Goal: Task Accomplishment & Management: Use online tool/utility

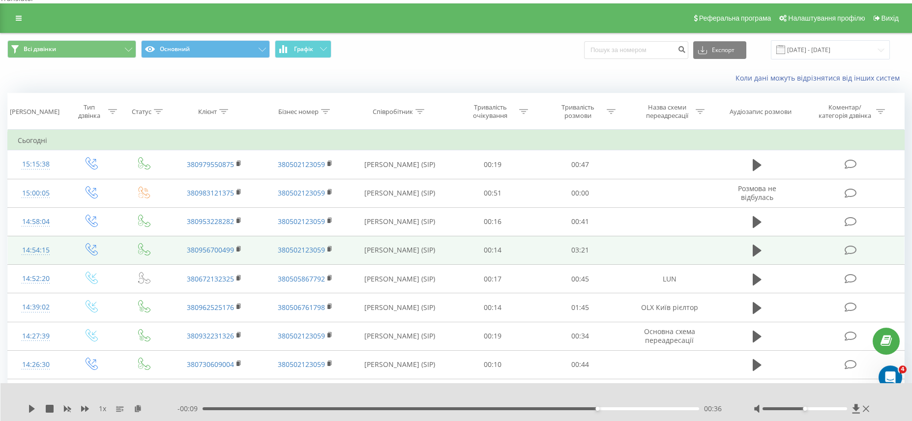
scroll to position [16, 0]
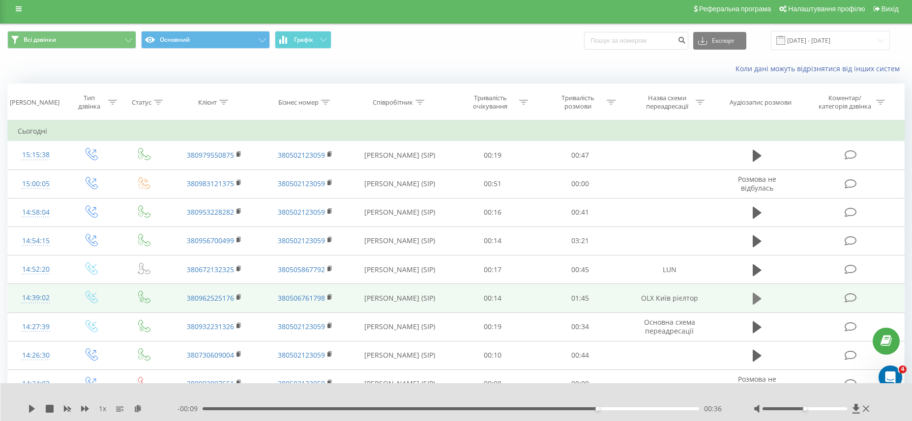
click at [752, 293] on icon at bounding box center [756, 299] width 9 height 12
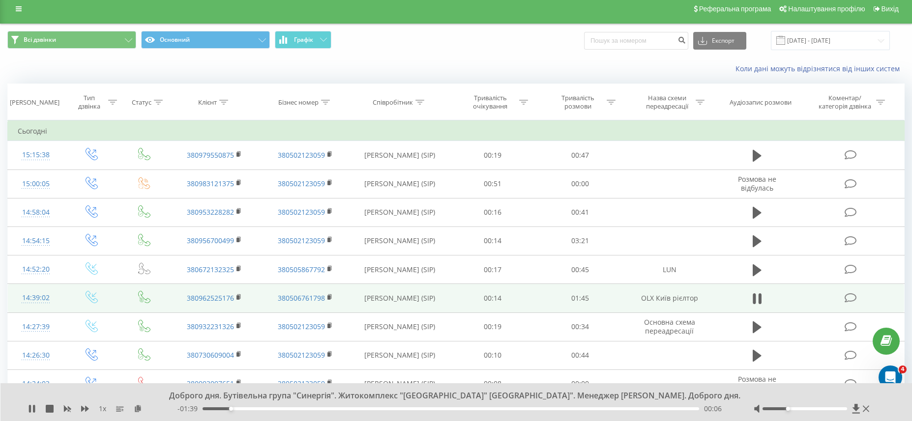
drag, startPoint x: 800, startPoint y: 409, endPoint x: 785, endPoint y: 408, distance: 14.8
click at [785, 408] on div at bounding box center [804, 408] width 85 height 3
click at [780, 409] on div at bounding box center [804, 408] width 85 height 3
click at [776, 409] on div at bounding box center [804, 408] width 85 height 3
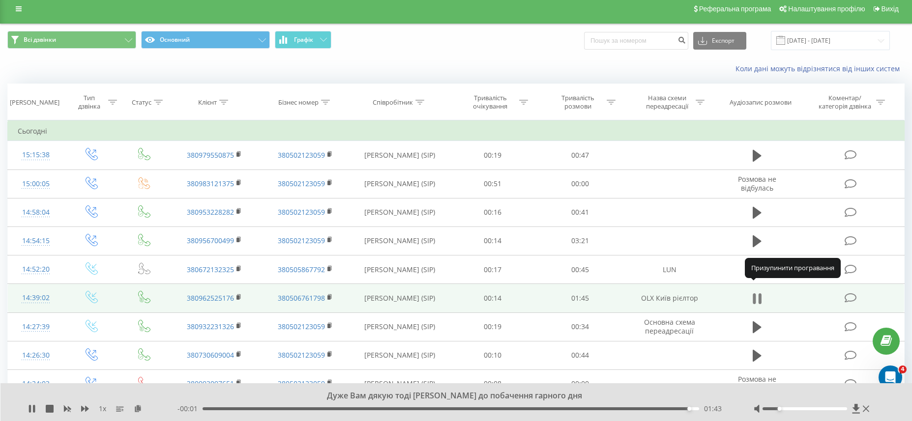
click at [756, 292] on icon at bounding box center [756, 299] width 9 height 14
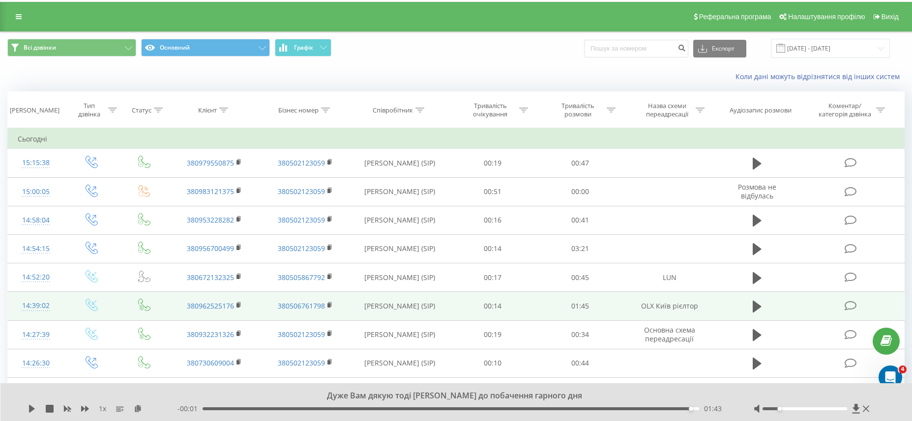
scroll to position [0, 0]
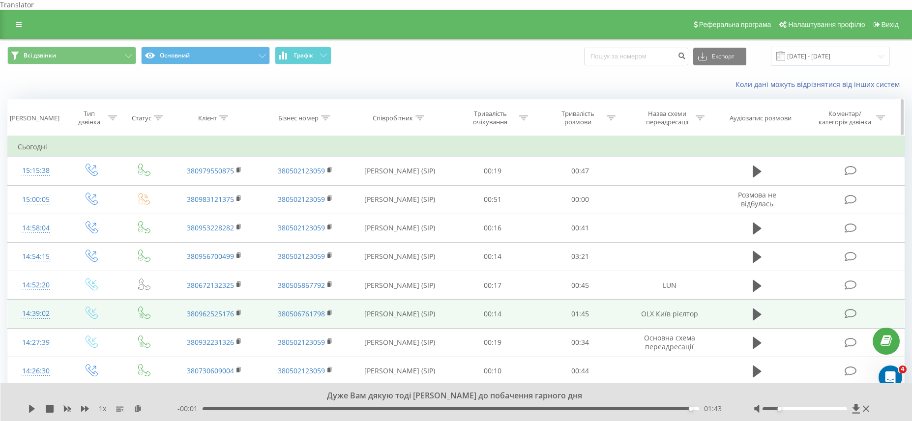
click at [113, 116] on icon at bounding box center [112, 118] width 9 height 5
click at [105, 161] on div at bounding box center [87, 165] width 70 height 9
click at [105, 180] on div "Введіть значення" at bounding box center [92, 189] width 87 height 19
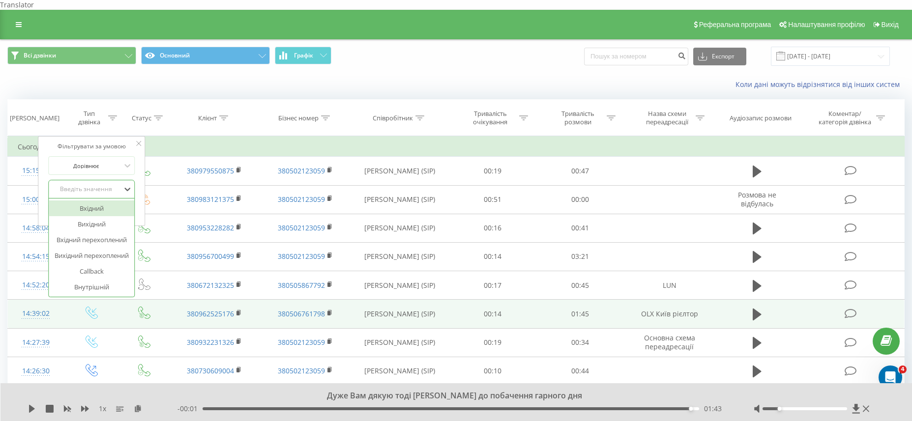
click at [102, 201] on div "Вхідний" at bounding box center [92, 209] width 86 height 16
click at [107, 202] on span "OK" at bounding box center [113, 209] width 28 height 15
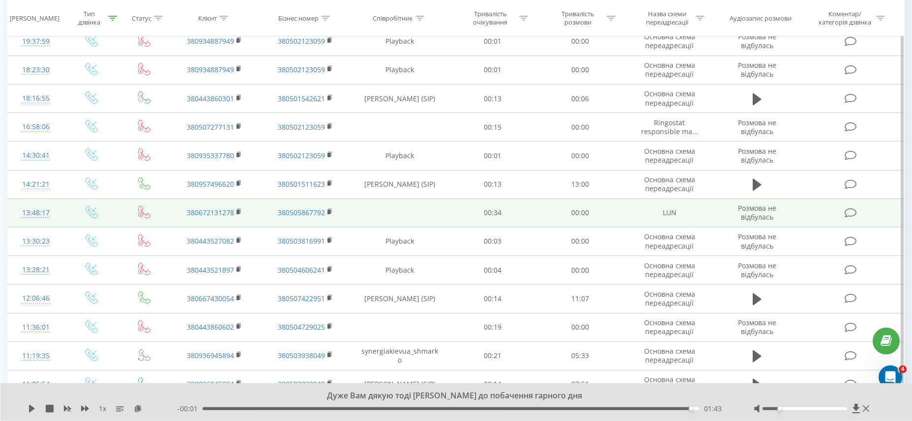
scroll to position [463, 0]
